Goal: Find specific page/section: Find specific page/section

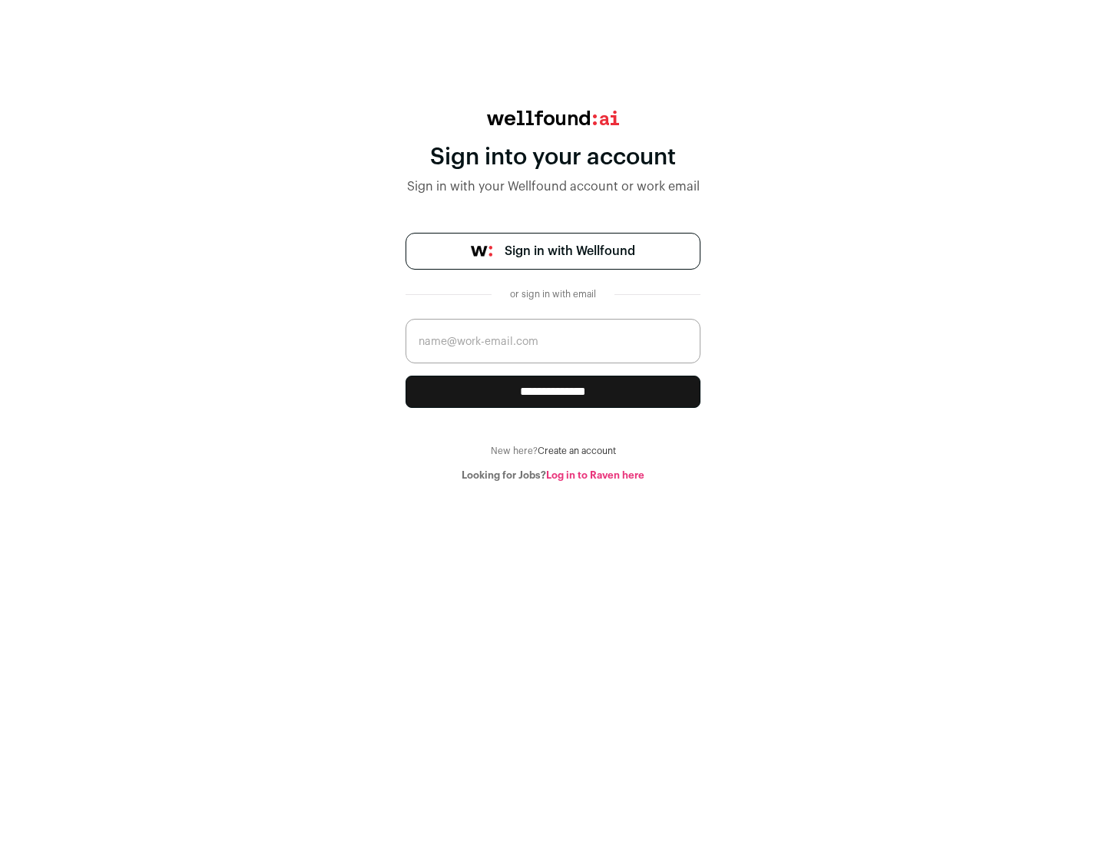
click at [569, 251] on span "Sign in with Wellfound" at bounding box center [569, 251] width 131 height 18
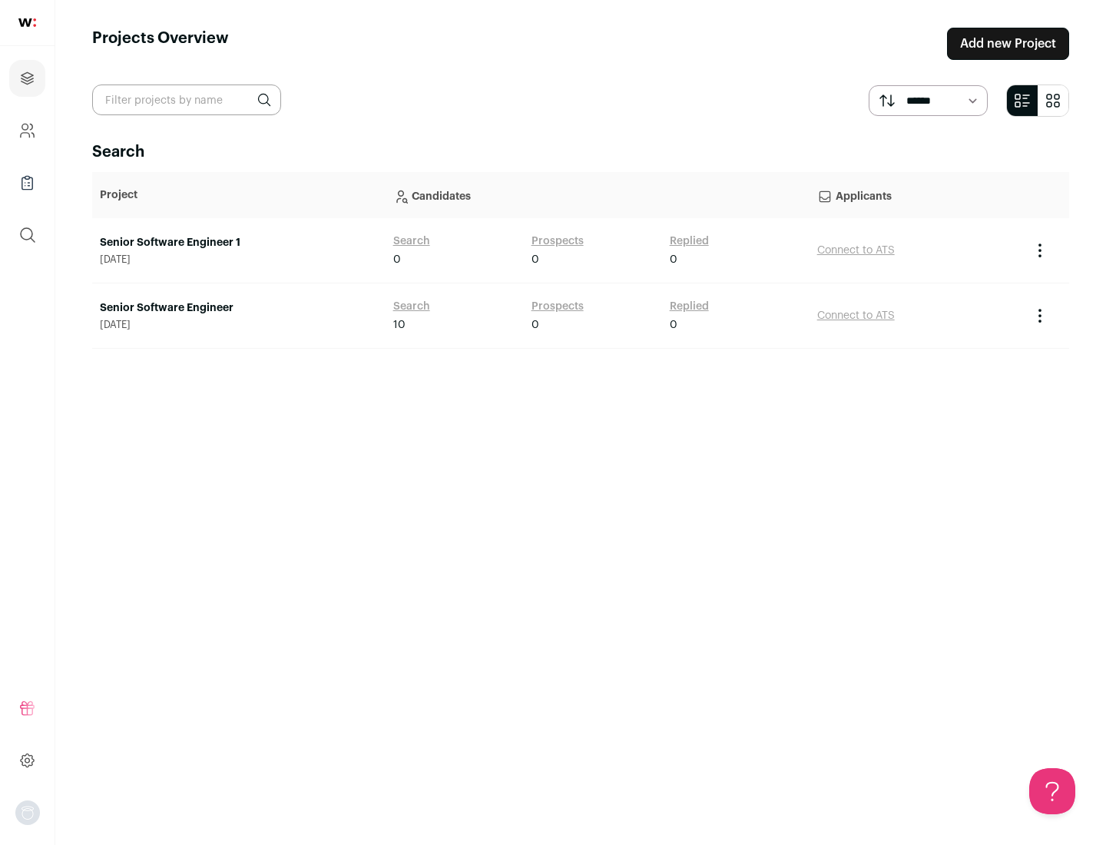
click at [238, 308] on link "Senior Software Engineer" at bounding box center [239, 307] width 278 height 15
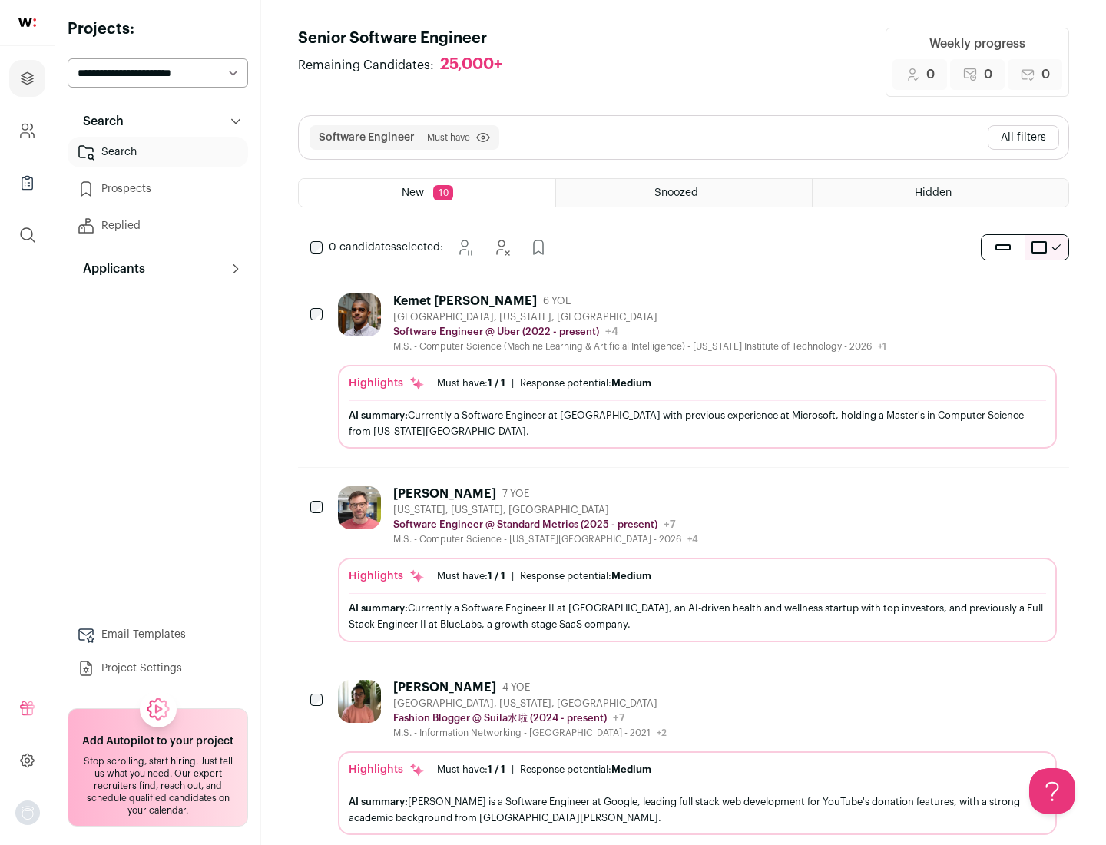
click at [683, 371] on div "Highlights Must have: 1 / 1 How many must haves have been fulfilled? | Response…" at bounding box center [697, 407] width 719 height 84
